Goal: Information Seeking & Learning: Check status

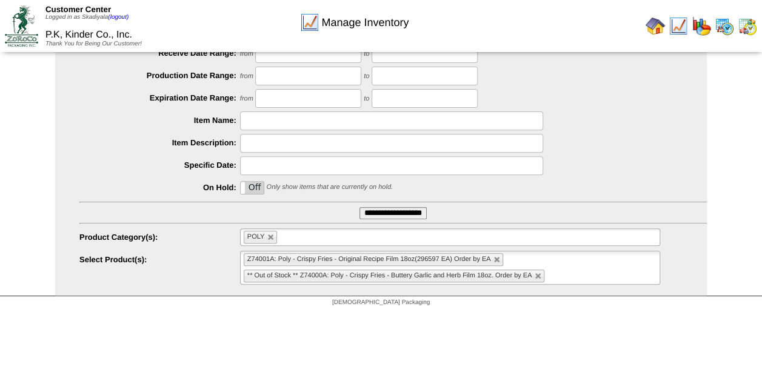
scroll to position [71, 0]
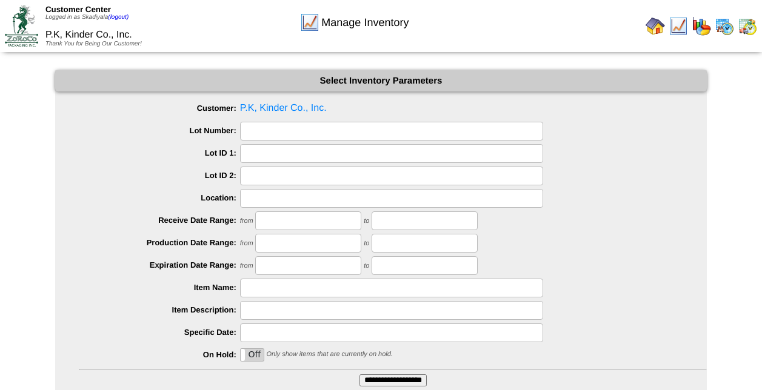
scroll to position [90, 0]
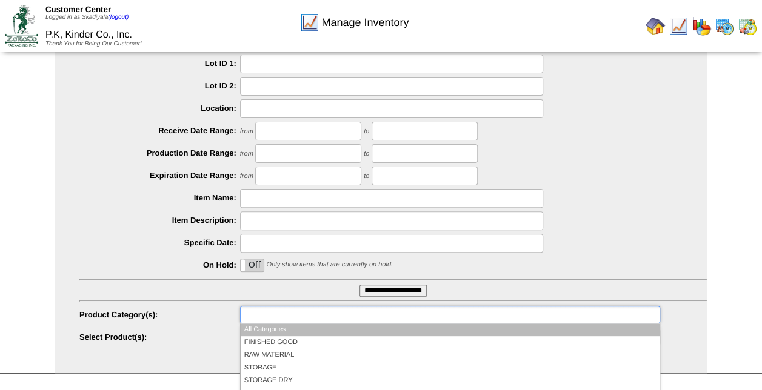
click at [301, 315] on input "text" at bounding box center [283, 314] width 78 height 15
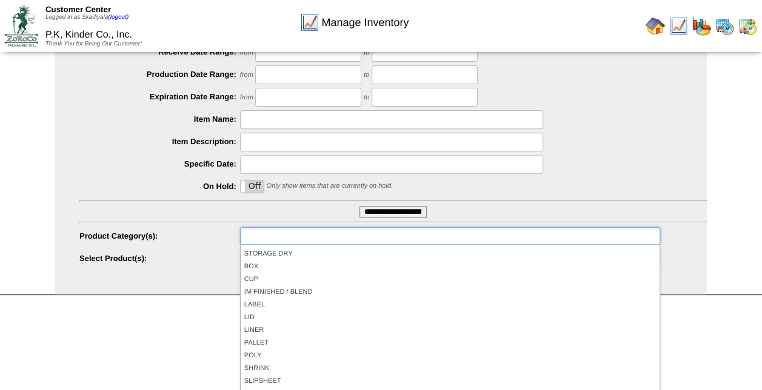
scroll to position [71, 0]
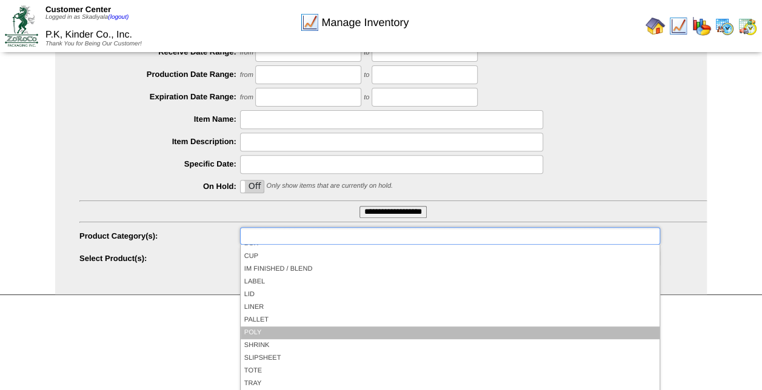
click at [315, 330] on li "POLY" at bounding box center [450, 333] width 419 height 13
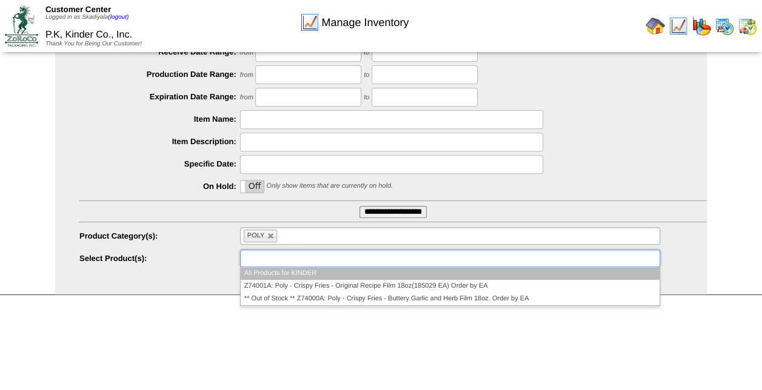
click at [433, 261] on ul at bounding box center [450, 259] width 420 height 18
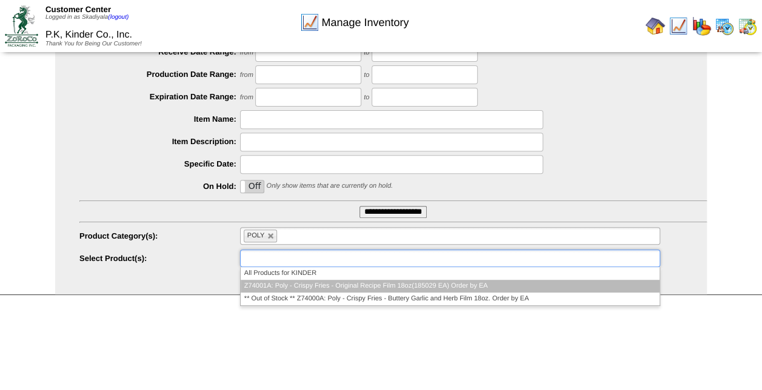
click at [421, 287] on li "Z74001A: Poly - Crispy Fries - Original Recipe Film 18oz(185029 EA) Order by EA" at bounding box center [450, 286] width 419 height 13
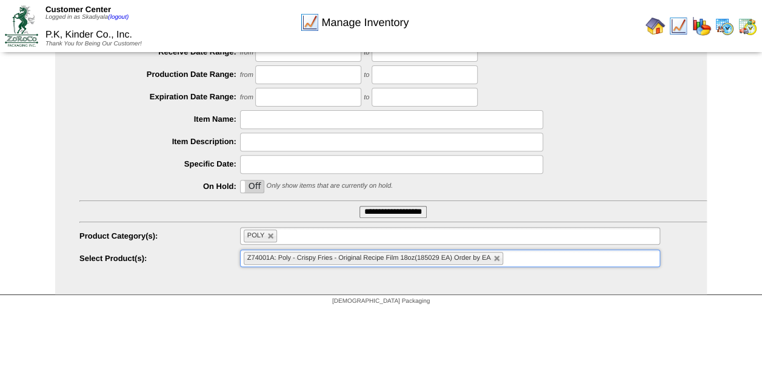
drag, startPoint x: 518, startPoint y: 263, endPoint x: 507, endPoint y: 258, distance: 11.7
click at [507, 258] on input "text" at bounding box center [513, 258] width 15 height 15
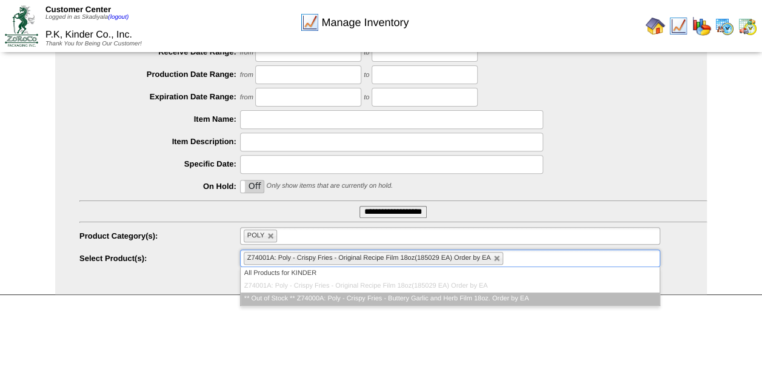
click at [473, 298] on li "** Out of Stock ** Z74000A: Poly - Crispy Fries - Buttery Garlic and Herb Film …" at bounding box center [450, 299] width 419 height 13
